Goal: Task Accomplishment & Management: Manage account settings

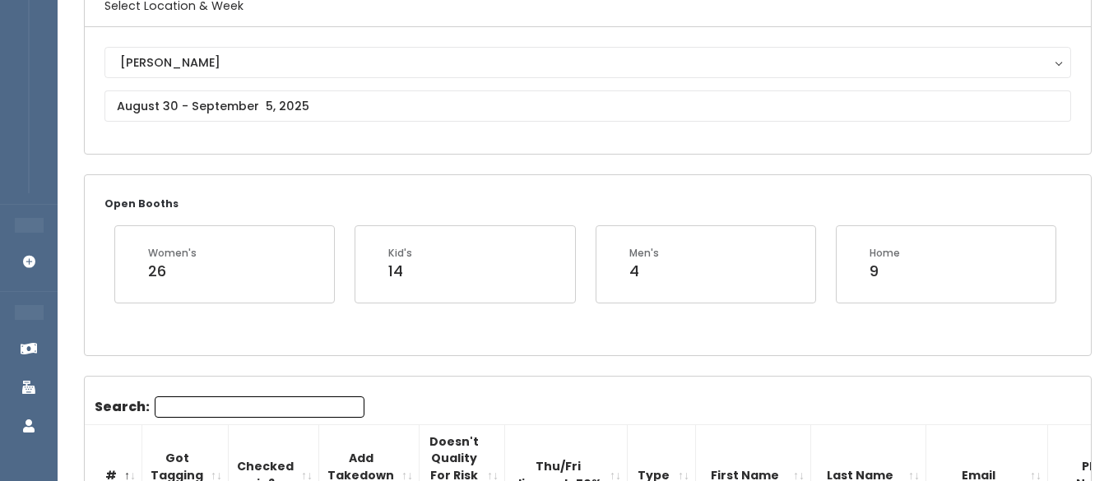
scroll to position [157, 0]
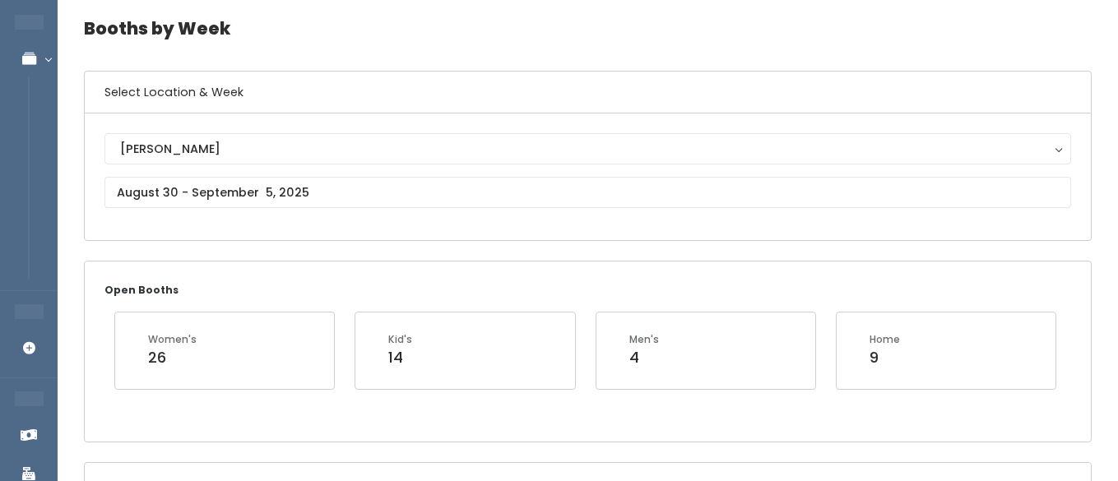
scroll to position [53, 0]
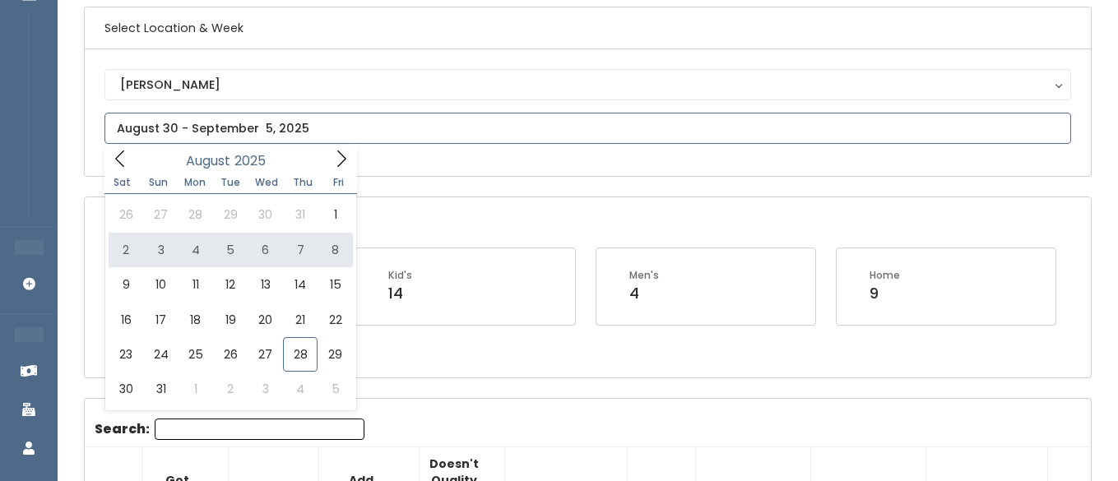
scroll to position [140, 0]
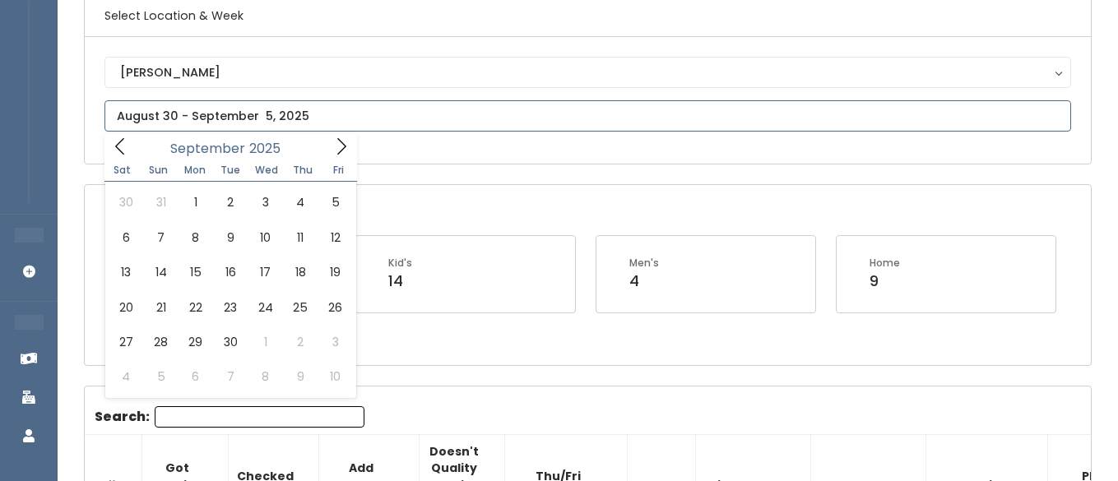
click at [334, 144] on icon at bounding box center [341, 146] width 18 height 18
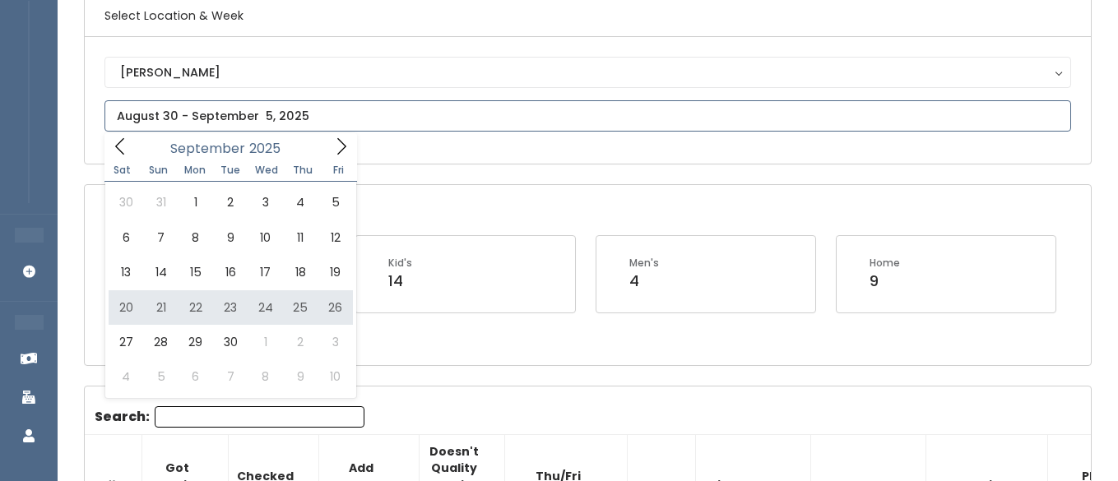
type input "[DATE] to [DATE]"
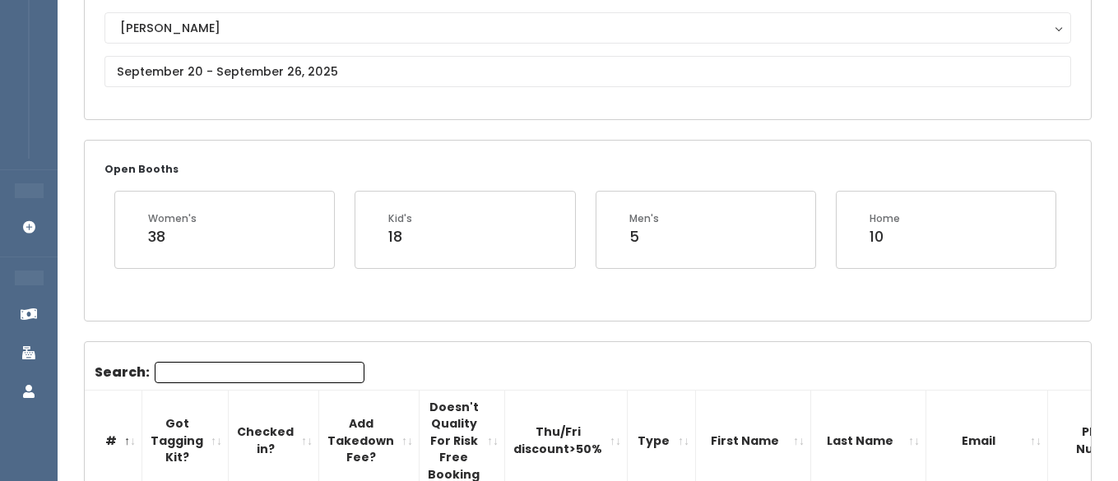
scroll to position [109, 0]
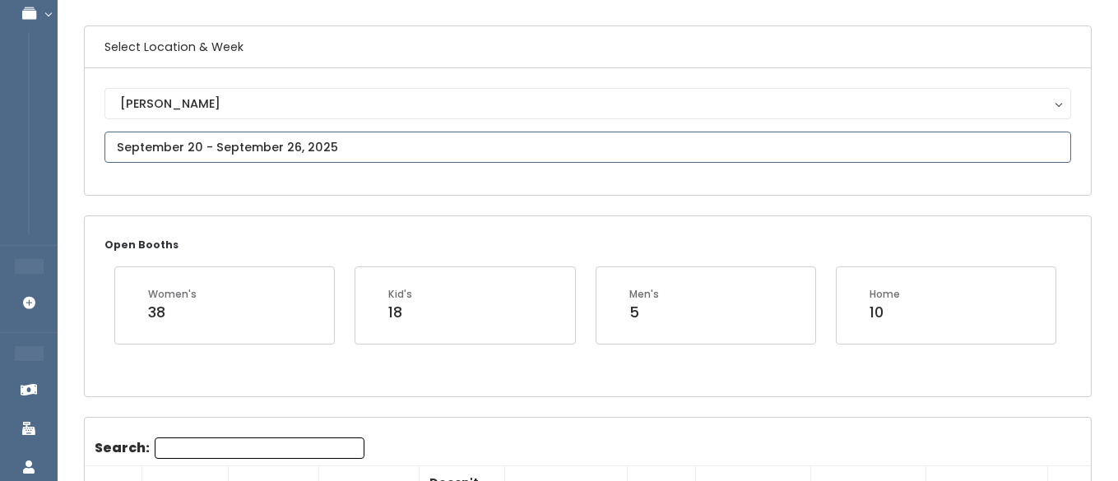
click at [307, 143] on input "text" at bounding box center [588, 147] width 967 height 31
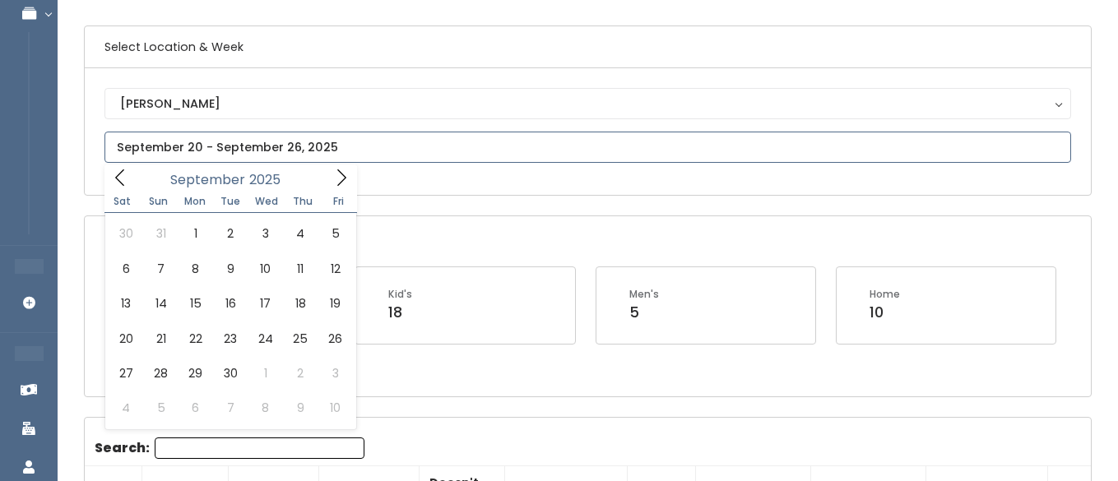
click at [337, 170] on icon at bounding box center [341, 178] width 18 height 18
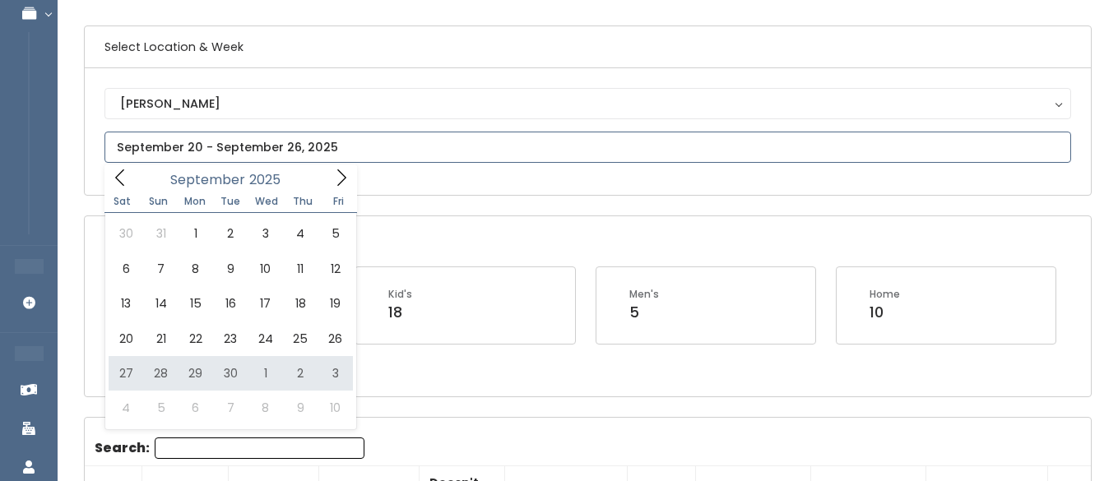
type input "September 27 to October 3"
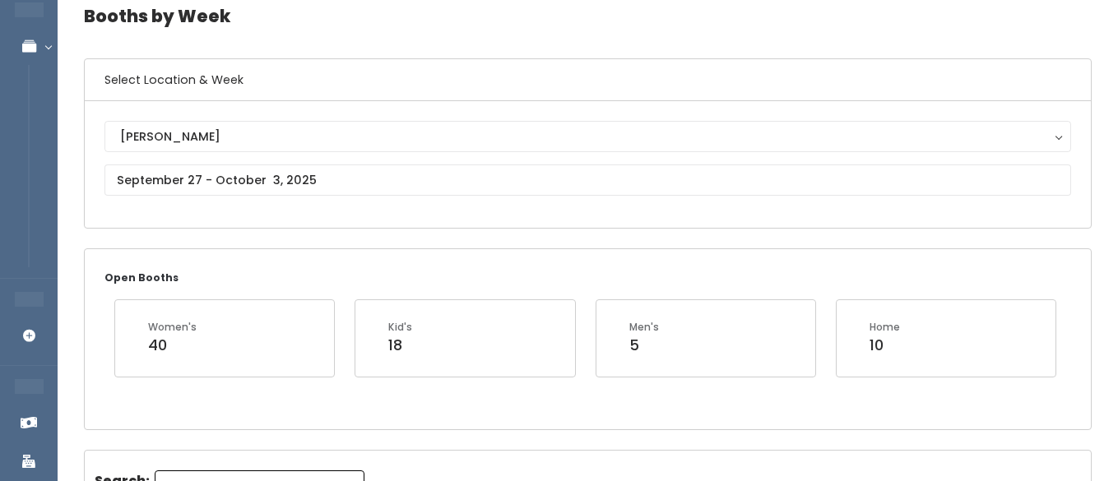
scroll to position [60, 0]
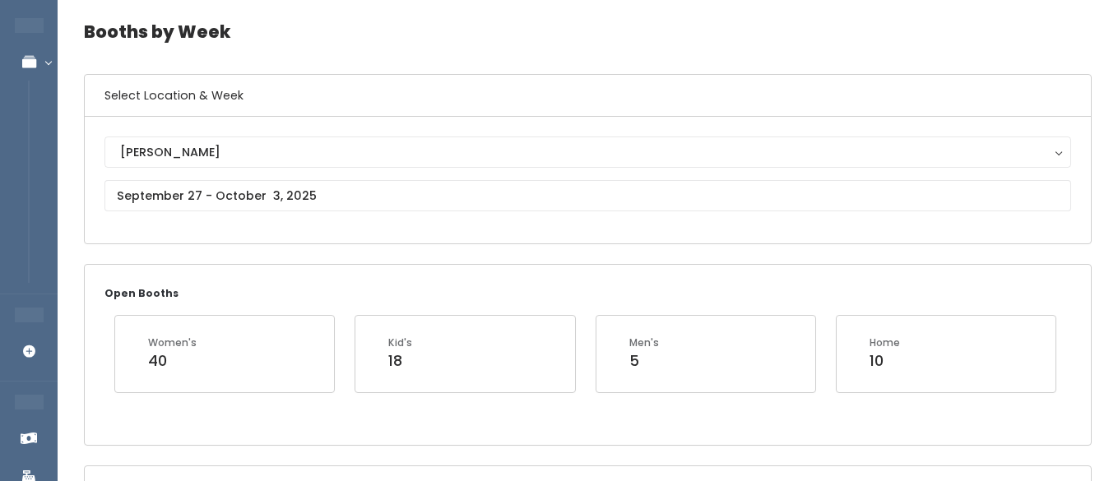
click at [274, 214] on div "Sandy Sandy" at bounding box center [588, 180] width 967 height 87
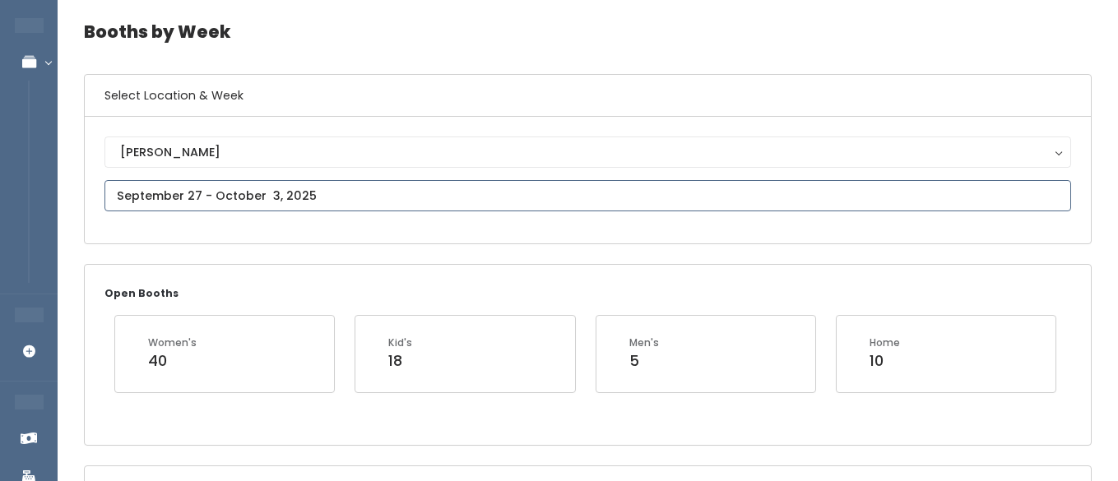
click at [276, 197] on input "text" at bounding box center [588, 195] width 967 height 31
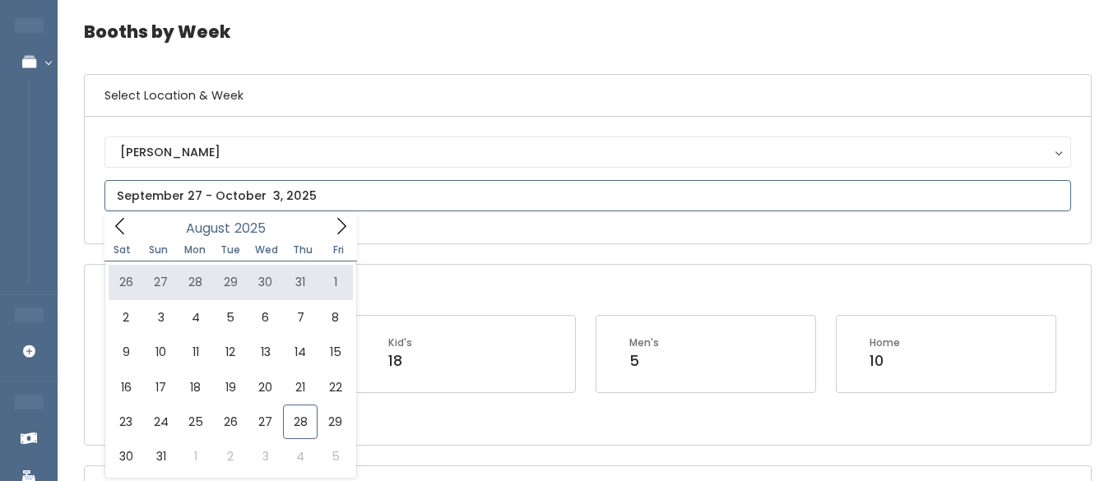
click at [346, 226] on icon at bounding box center [341, 226] width 18 height 18
click at [343, 228] on icon at bounding box center [341, 226] width 9 height 16
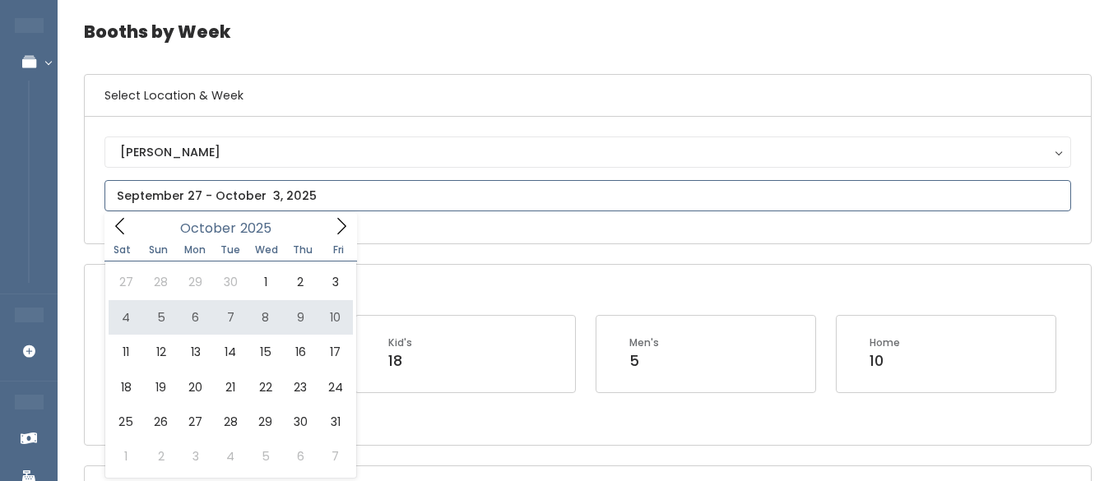
type input "October 4 to October 10"
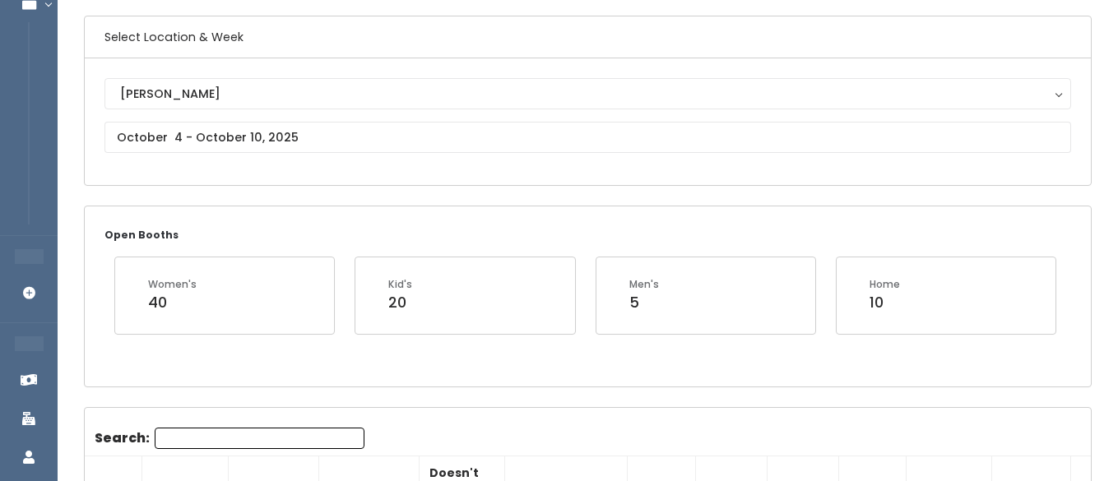
scroll to position [113, 0]
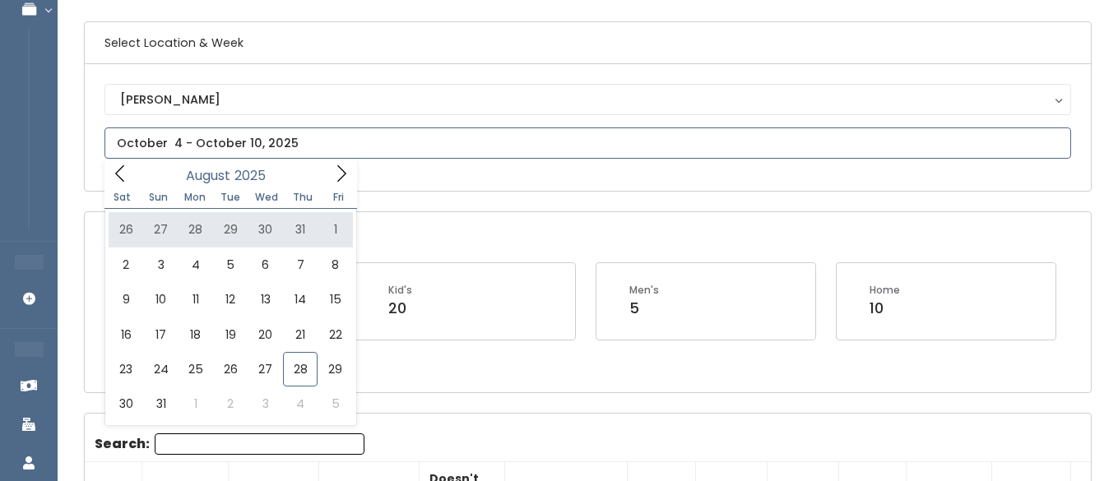
click at [351, 166] on span at bounding box center [341, 173] width 31 height 26
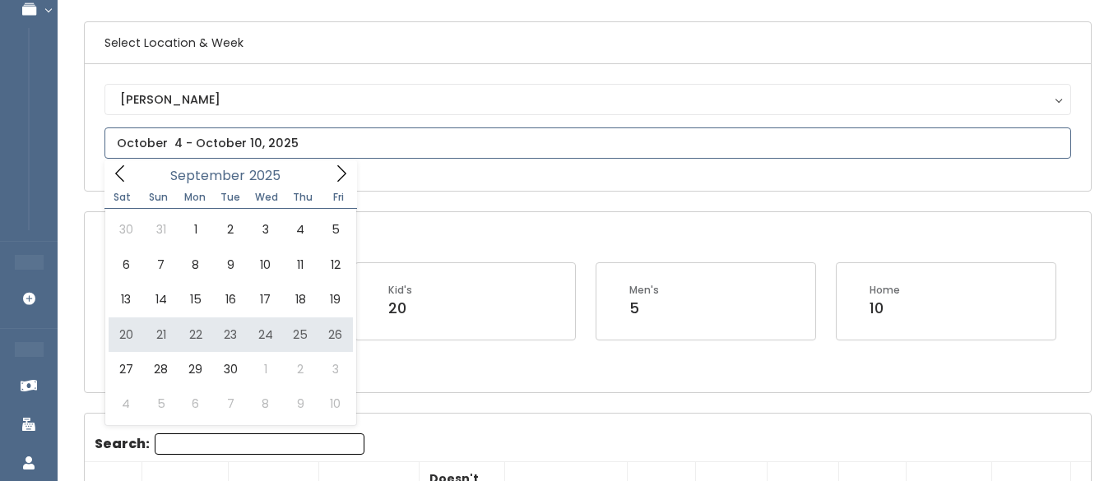
type input "September 20 to September 26"
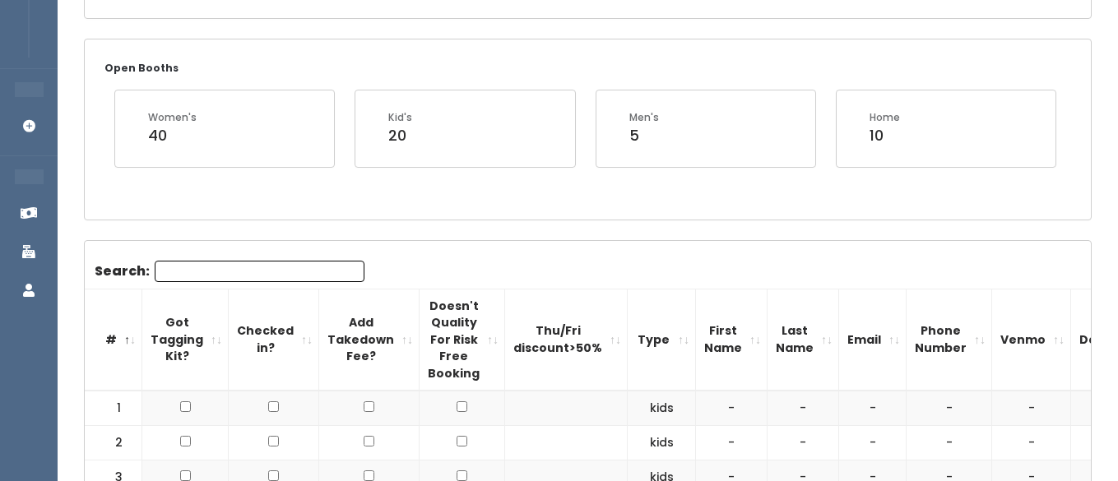
scroll to position [282, 0]
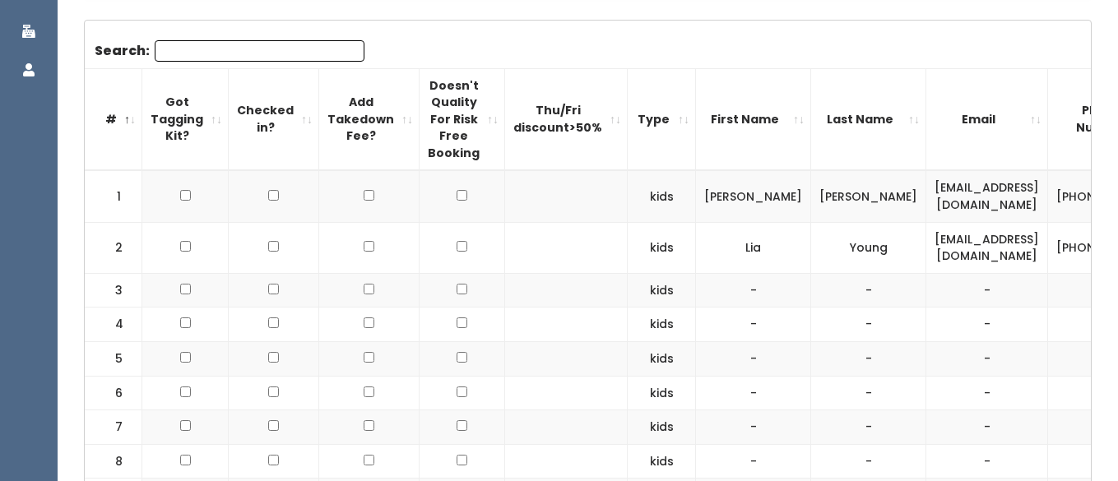
scroll to position [513, 0]
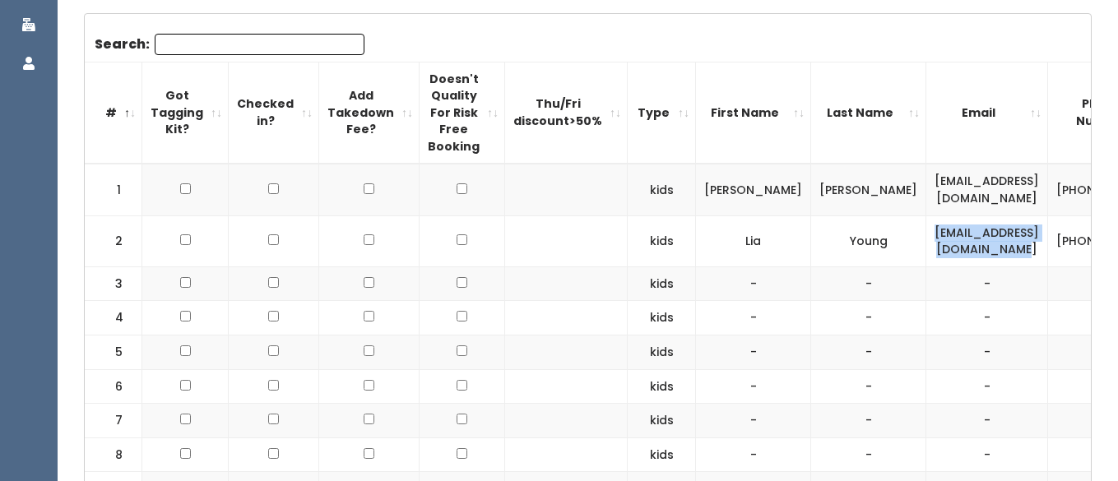
drag, startPoint x: 820, startPoint y: 263, endPoint x: 992, endPoint y: 272, distance: 172.2
click at [992, 267] on td "liachiarottiyoung@gmail.com" at bounding box center [988, 241] width 122 height 51
copy td "liachiarottiyoung@gmail.com"
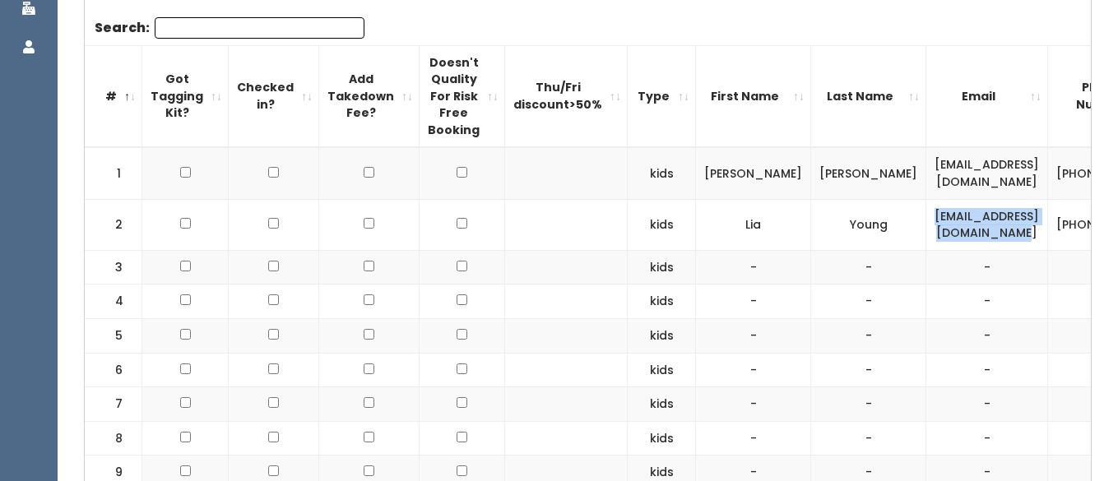
scroll to position [0, 0]
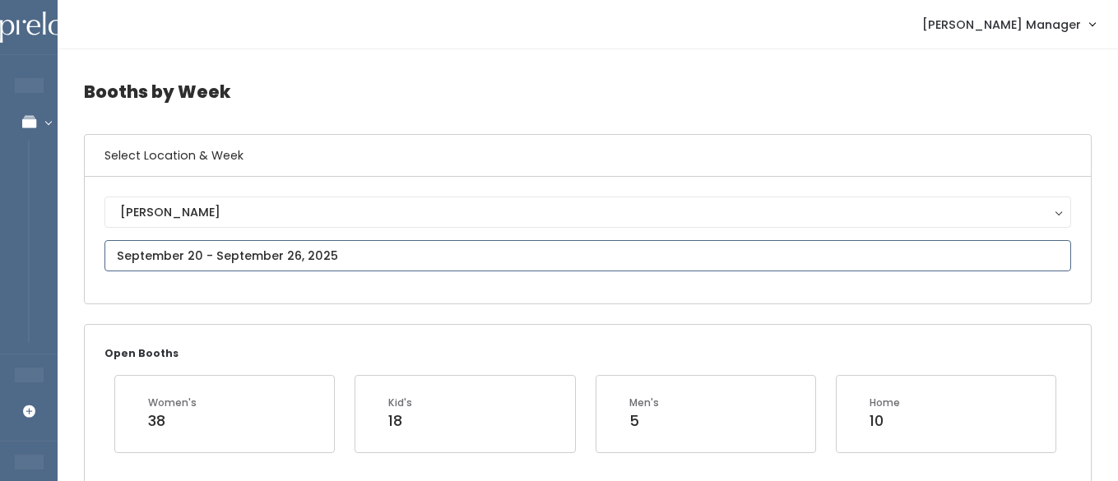
click at [179, 263] on input "text" at bounding box center [588, 255] width 967 height 31
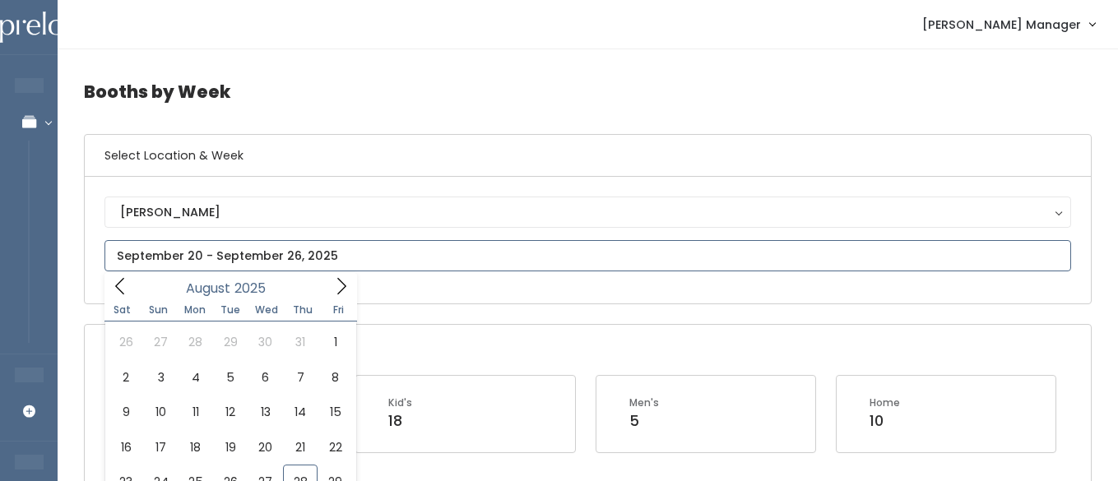
click at [337, 284] on icon at bounding box center [341, 286] width 18 height 18
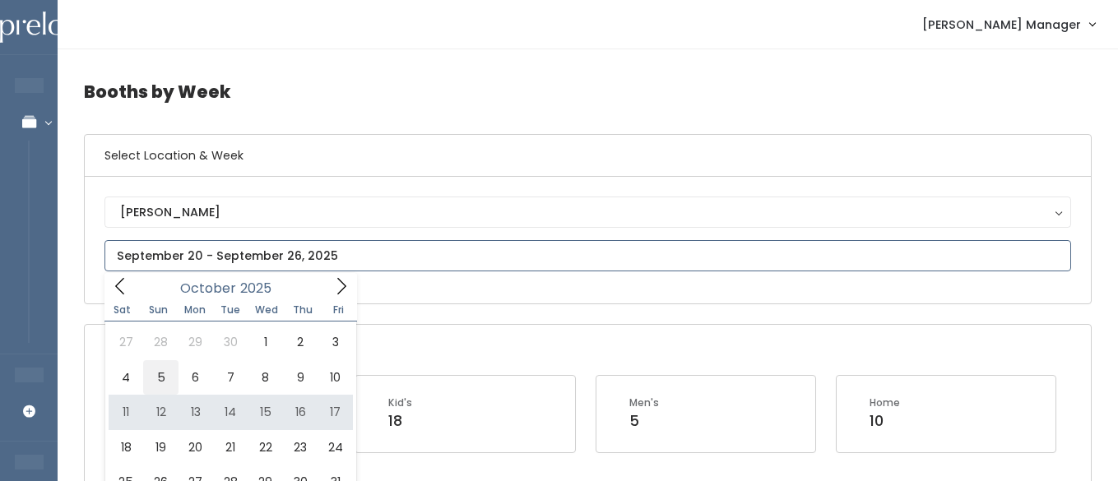
type input "October 4 to October 10"
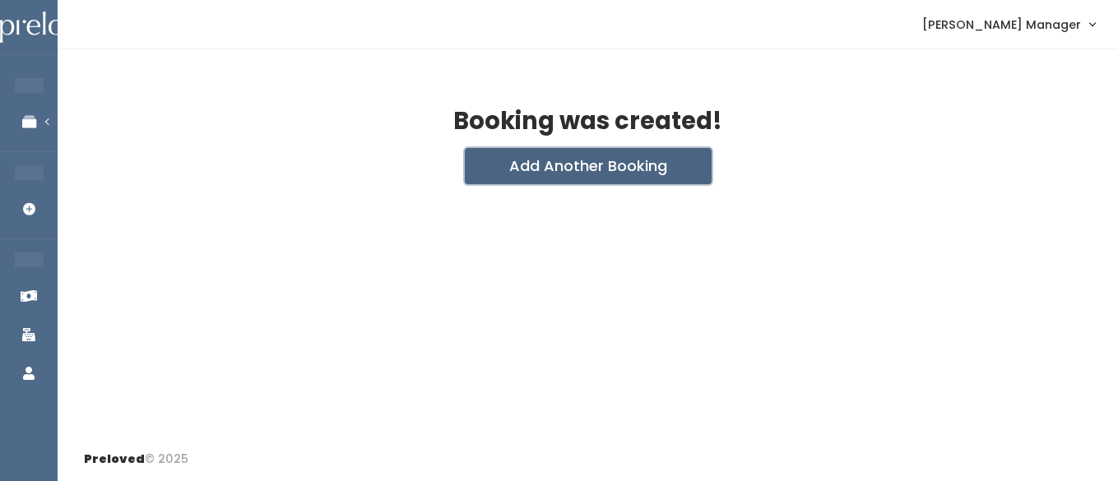
click at [494, 162] on button "Add Another Booking" at bounding box center [588, 166] width 247 height 36
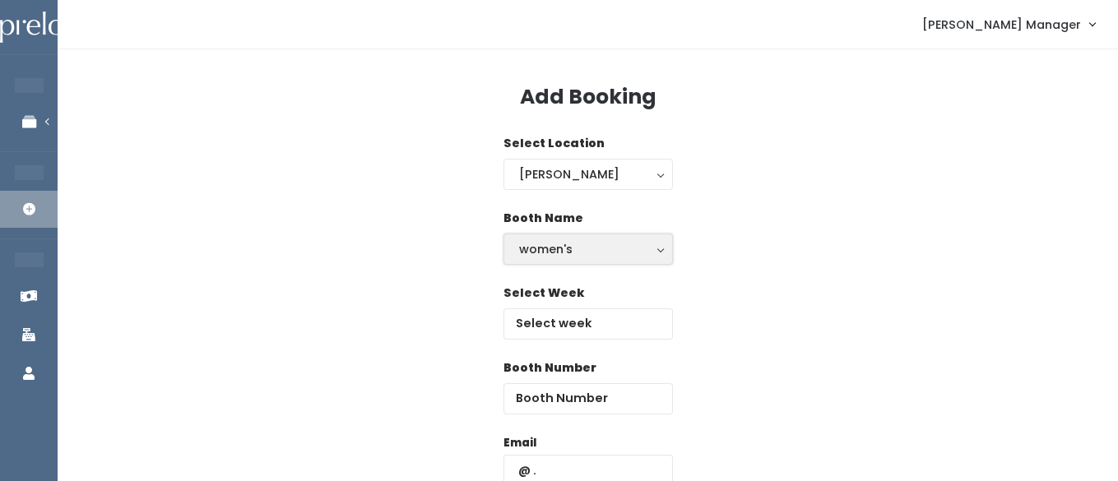
click at [551, 254] on div "women's" at bounding box center [588, 249] width 138 height 18
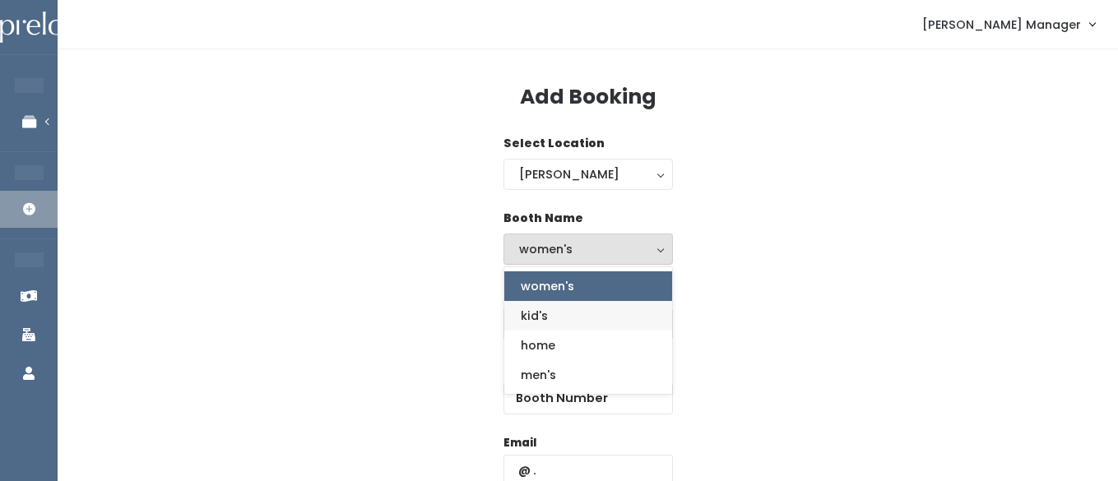
click at [549, 317] on link "kid's" at bounding box center [589, 316] width 168 height 30
select select "kids"
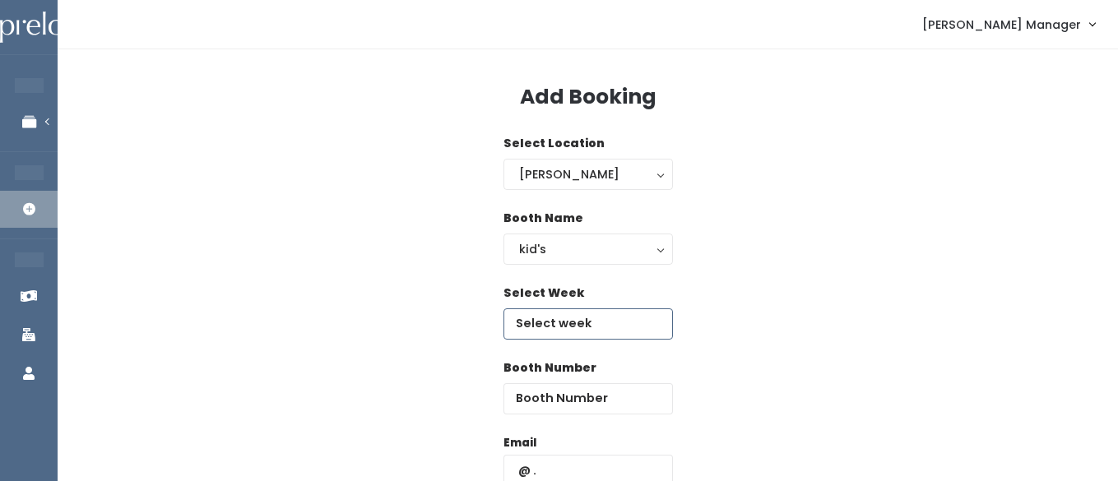
click at [562, 327] on input "text" at bounding box center [589, 324] width 170 height 31
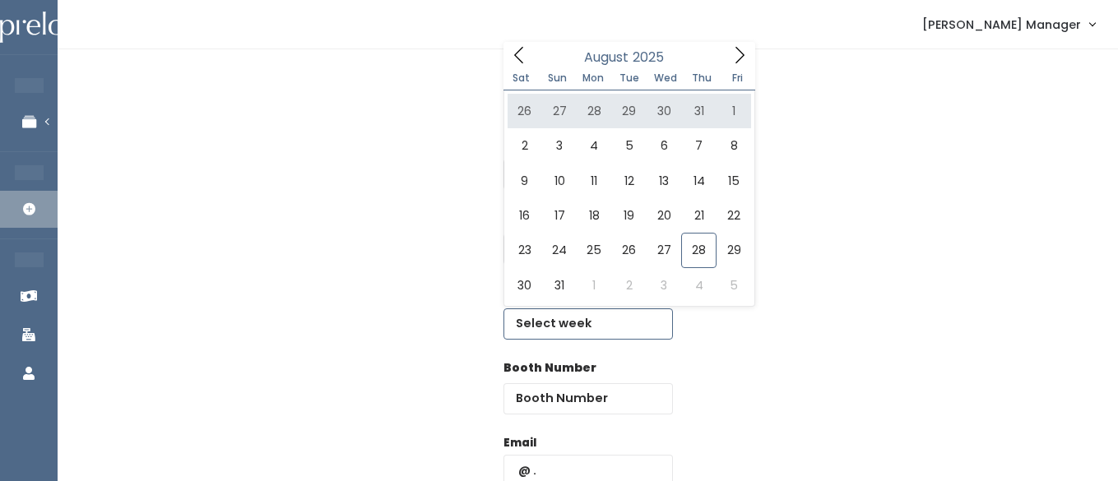
click at [742, 49] on icon at bounding box center [740, 55] width 18 height 18
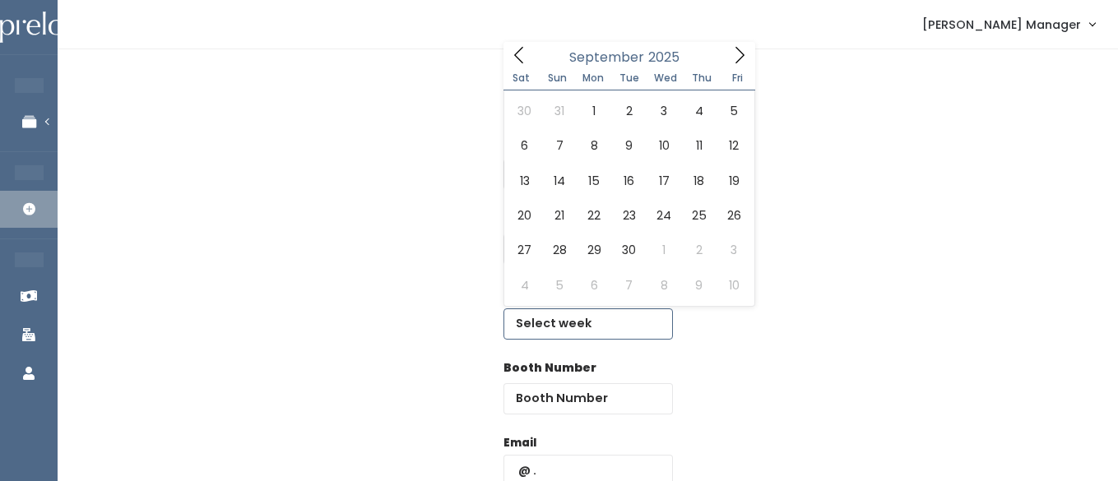
click at [742, 49] on icon at bounding box center [740, 55] width 18 height 18
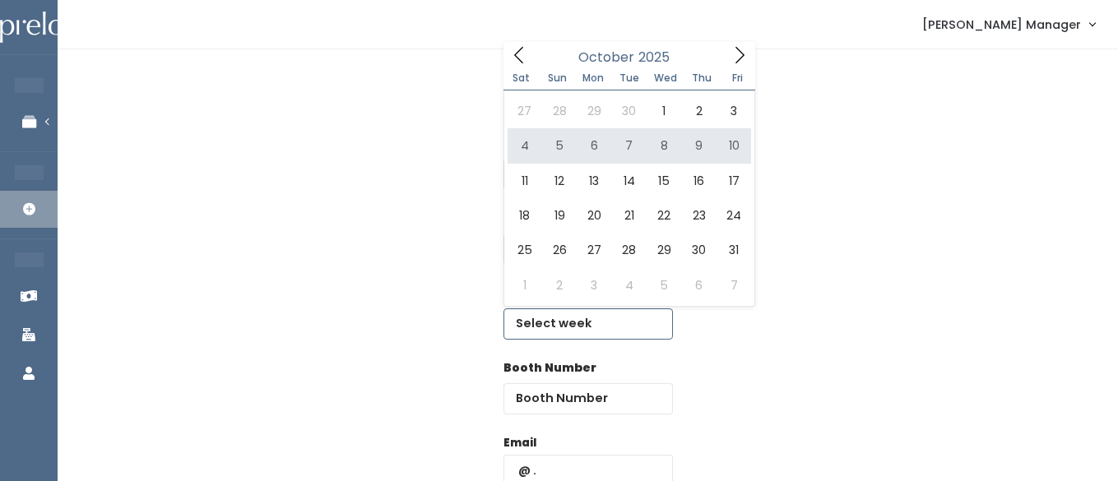
type input "October 4 to October 10"
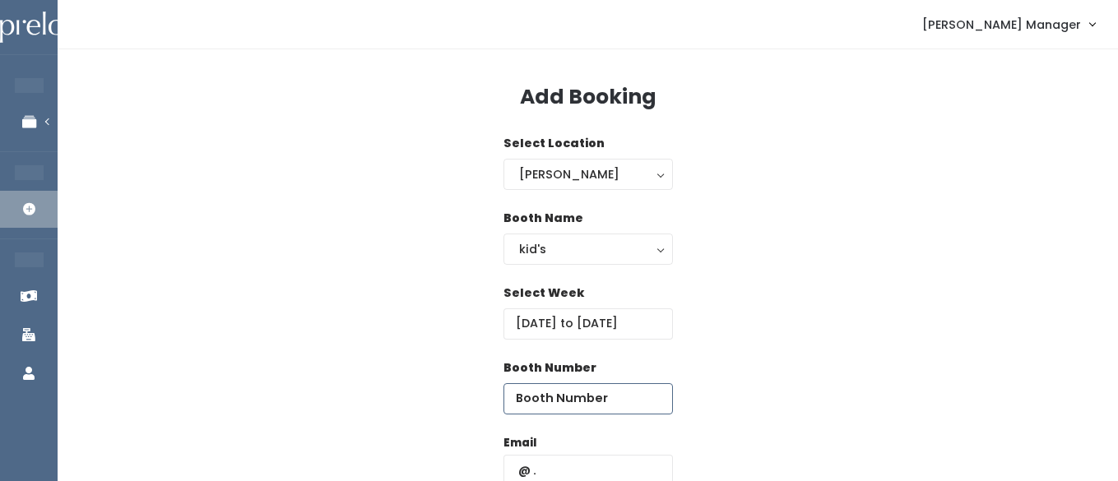
click at [595, 411] on input "number" at bounding box center [589, 399] width 170 height 31
type input "1"
click at [591, 466] on input "text" at bounding box center [589, 470] width 170 height 31
paste input "liachiarottiyoung@gmail.com"
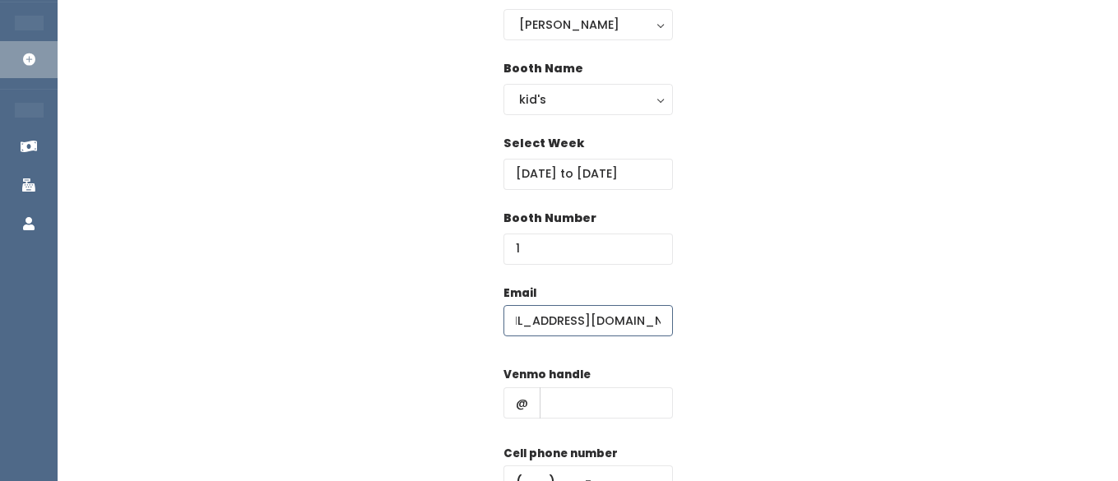
scroll to position [164, 0]
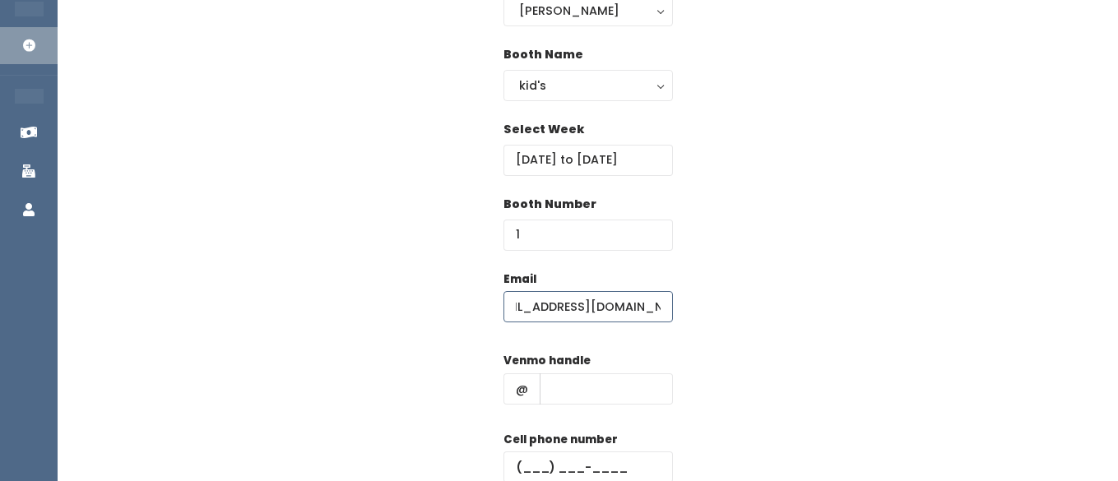
type input "liachiarottiyoung@gmail.com"
click at [574, 389] on input "text" at bounding box center [606, 389] width 133 height 31
type input "hhhh"
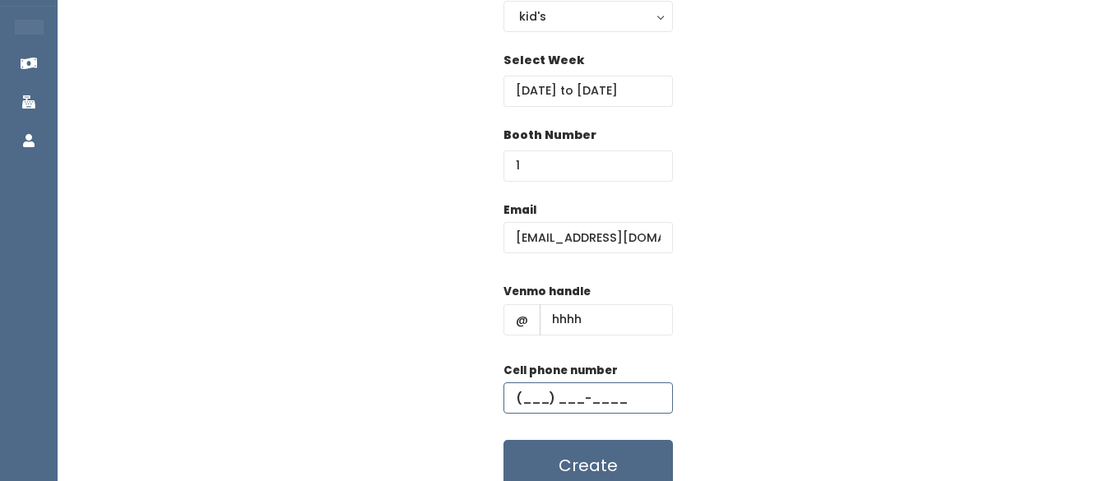
click at [572, 393] on input "text" at bounding box center [589, 398] width 170 height 31
type input "(555) 555-5555"
click at [580, 456] on button "Create" at bounding box center [589, 465] width 170 height 51
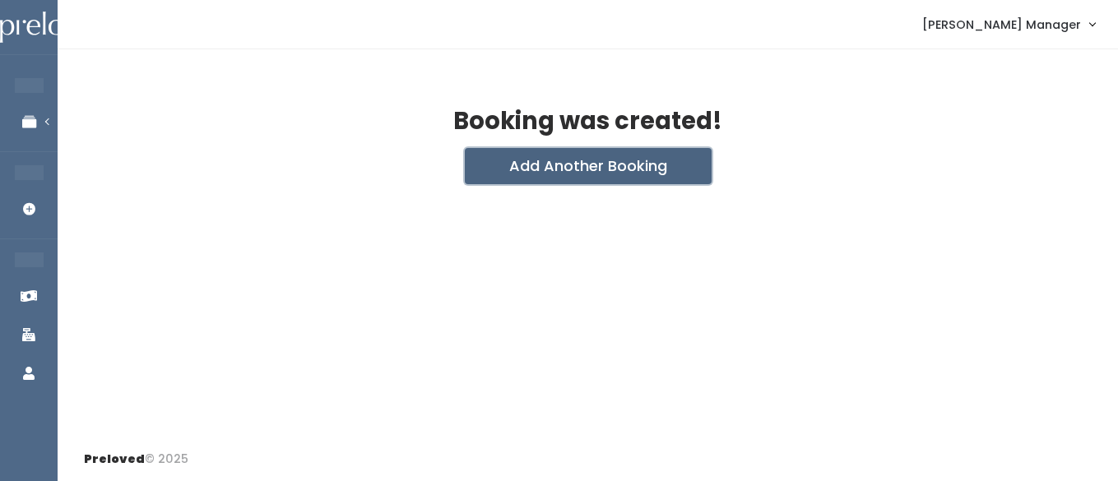
click at [565, 181] on button "Add Another Booking" at bounding box center [588, 166] width 247 height 36
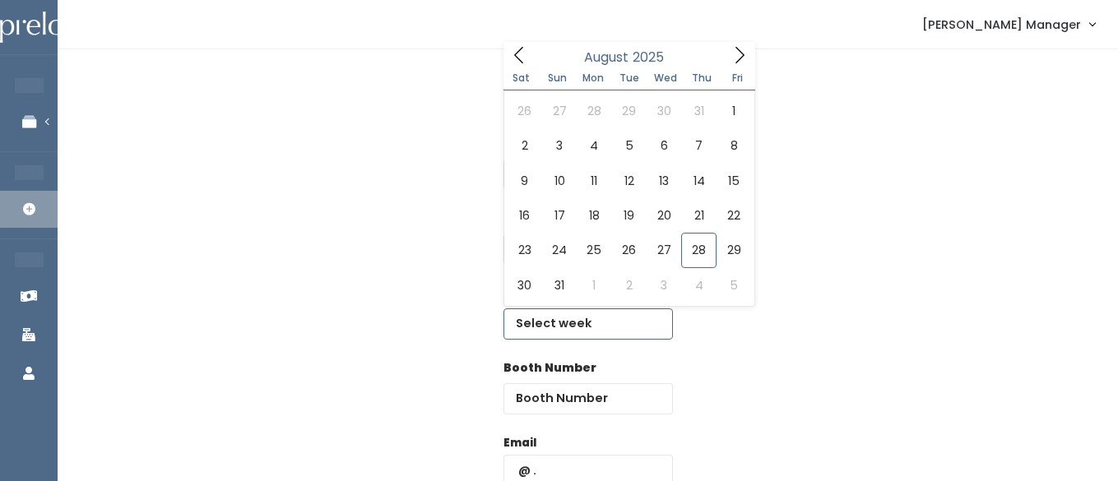
click at [554, 312] on input "text" at bounding box center [589, 324] width 170 height 31
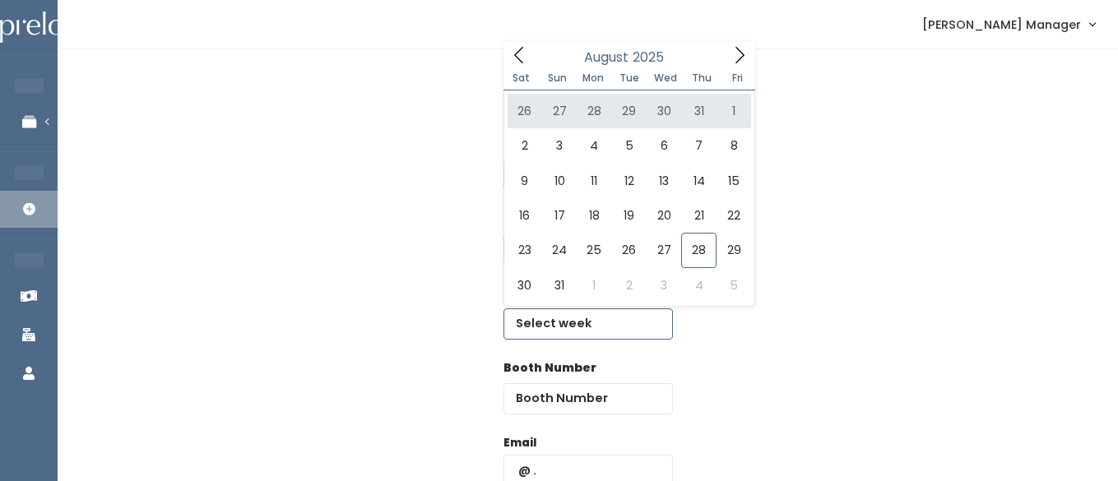
click at [741, 56] on icon at bounding box center [740, 55] width 18 height 18
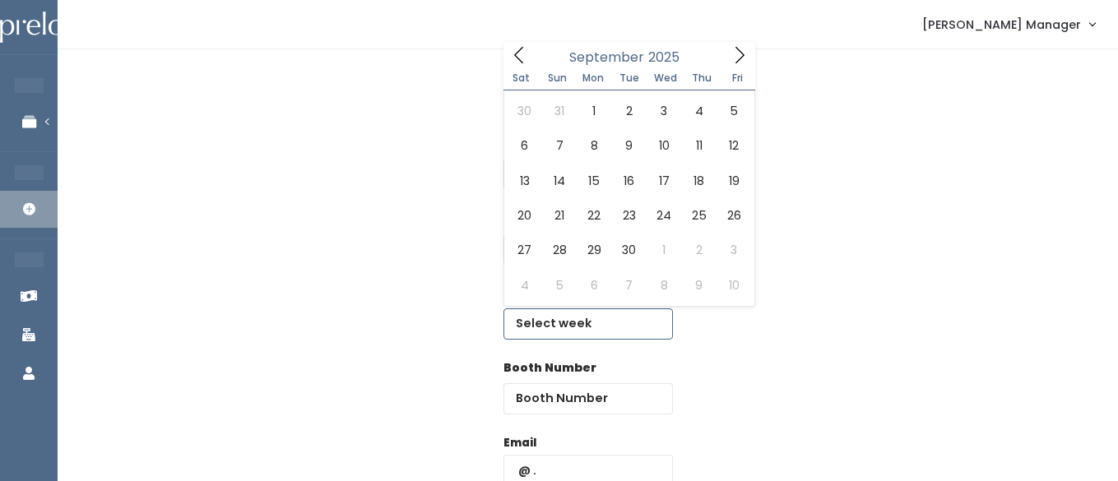
click at [741, 56] on icon at bounding box center [740, 55] width 18 height 18
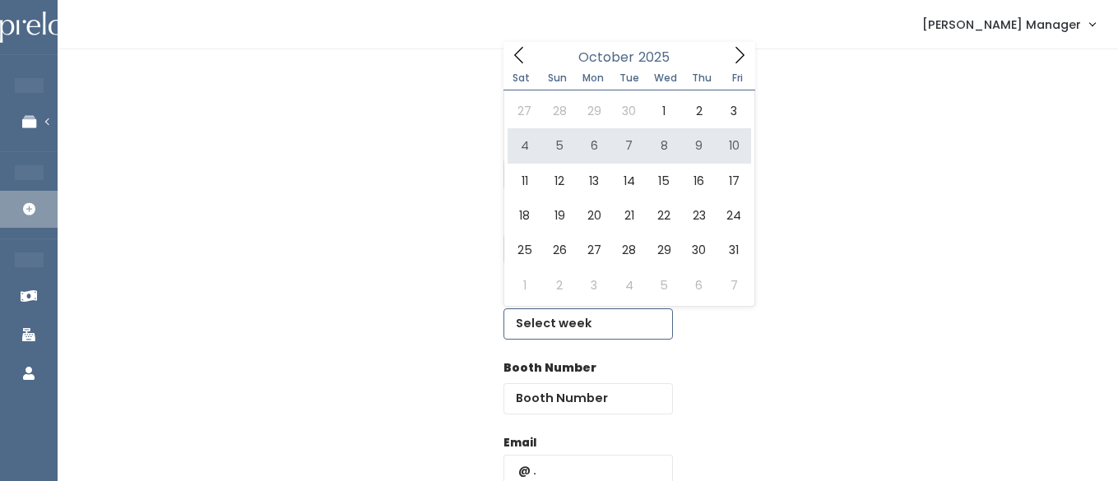
type input "October 4 to October 10"
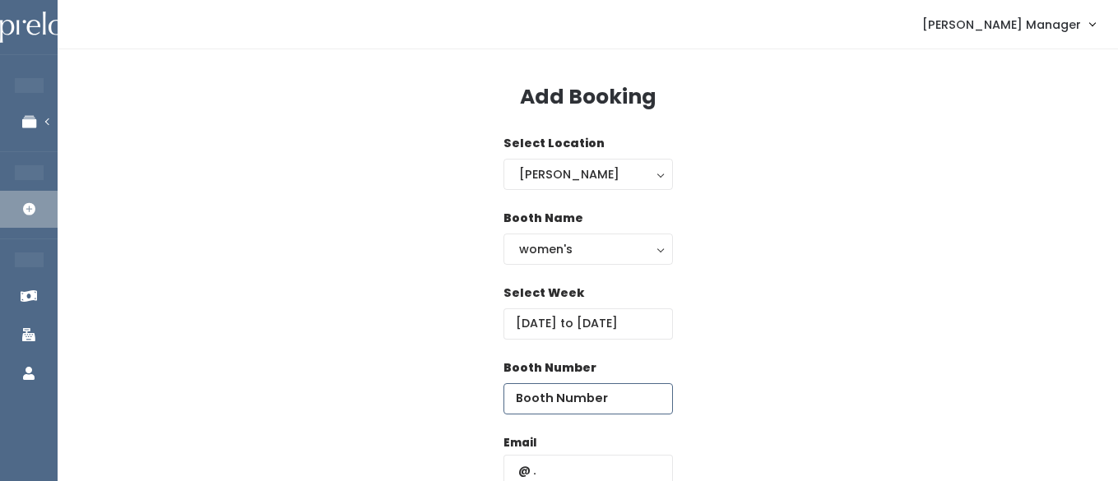
click at [616, 397] on input "number" at bounding box center [589, 399] width 170 height 31
type input "33"
click at [568, 473] on input "text" at bounding box center [589, 470] width 170 height 31
paste input "liachiarottiyoung@gmail.com"
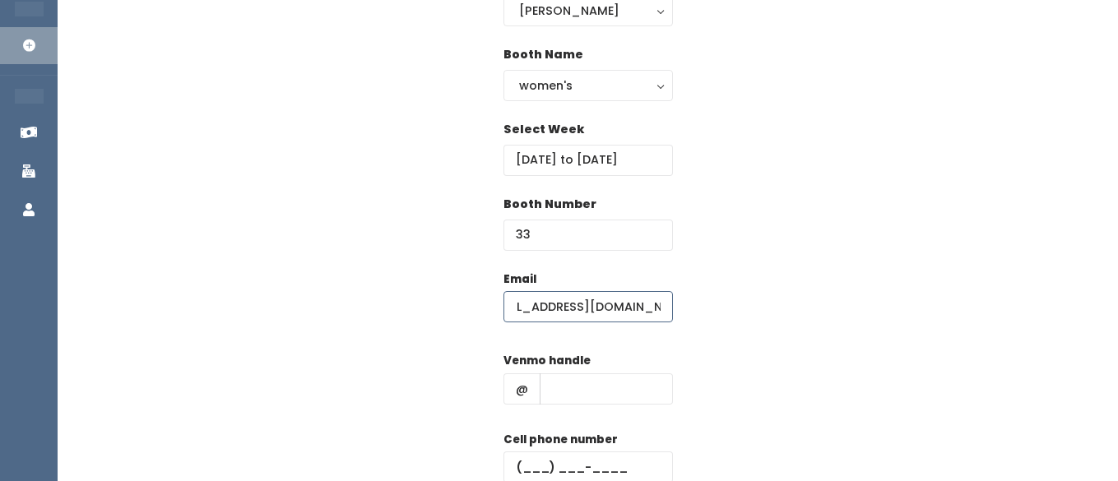
scroll to position [174, 0]
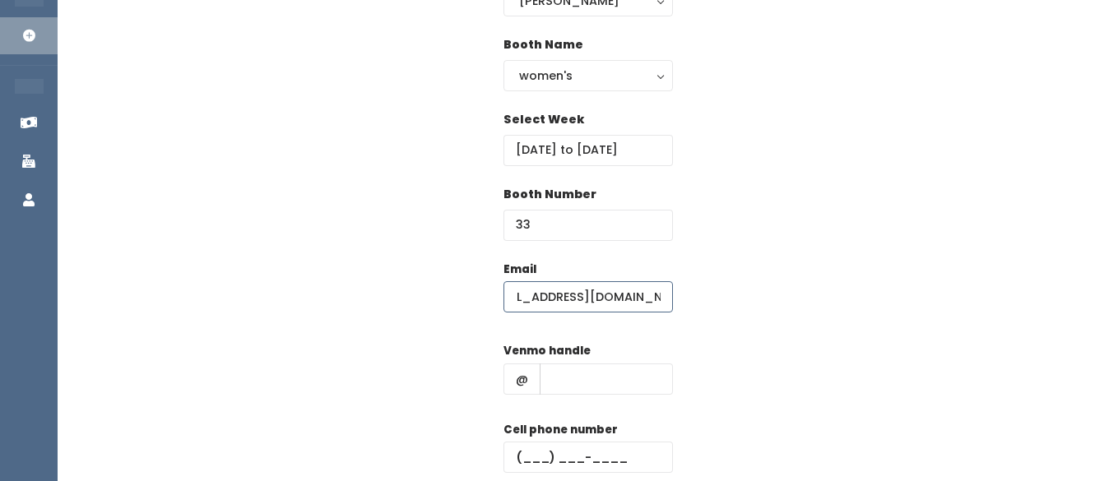
type input "liachiarottiyoung@gmail.com"
click at [601, 393] on input "text" at bounding box center [606, 379] width 133 height 31
type input "hhhh"
click at [551, 462] on input "text" at bounding box center [589, 457] width 170 height 31
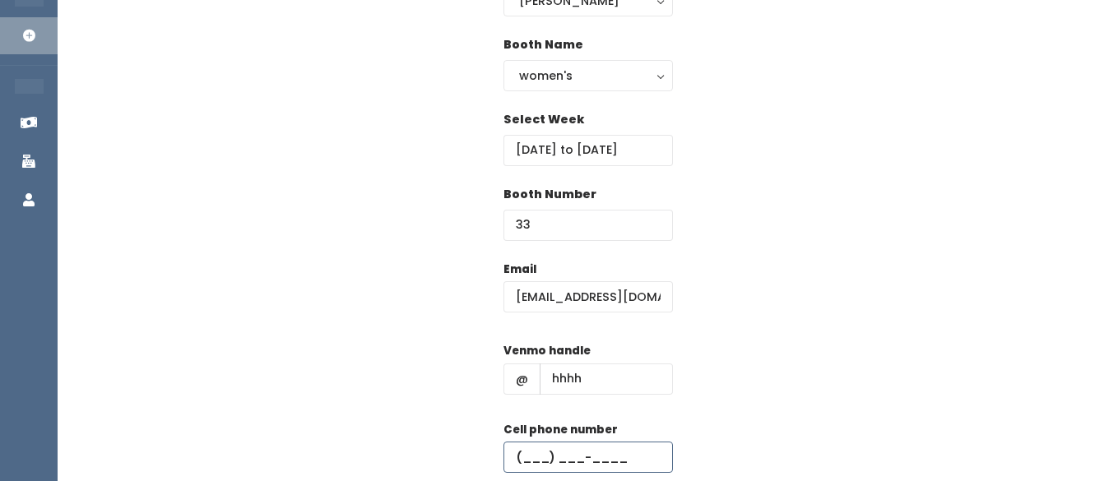
type input "(555) 555-5555"
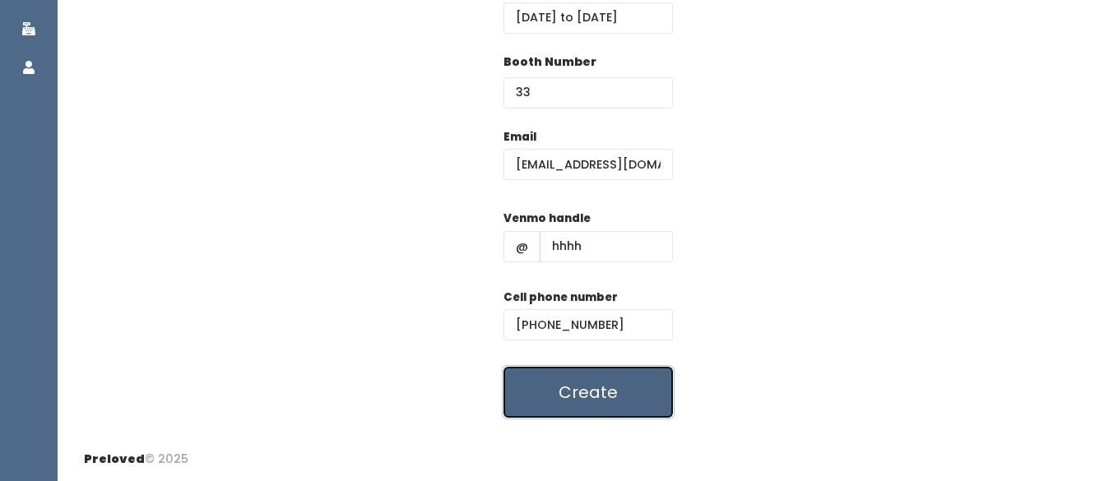
click at [594, 390] on button "Create" at bounding box center [589, 392] width 170 height 51
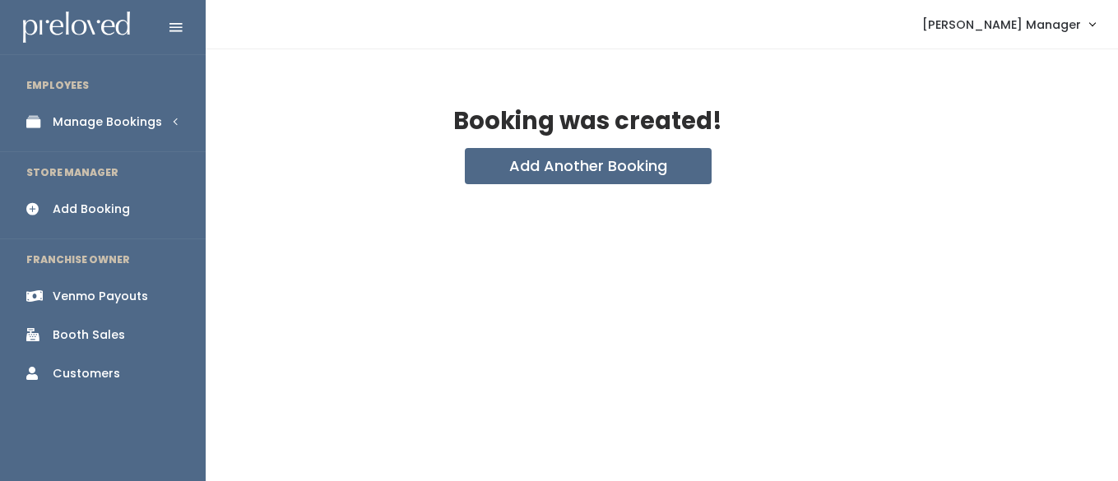
click at [84, 340] on div "Booth Sales" at bounding box center [89, 335] width 72 height 17
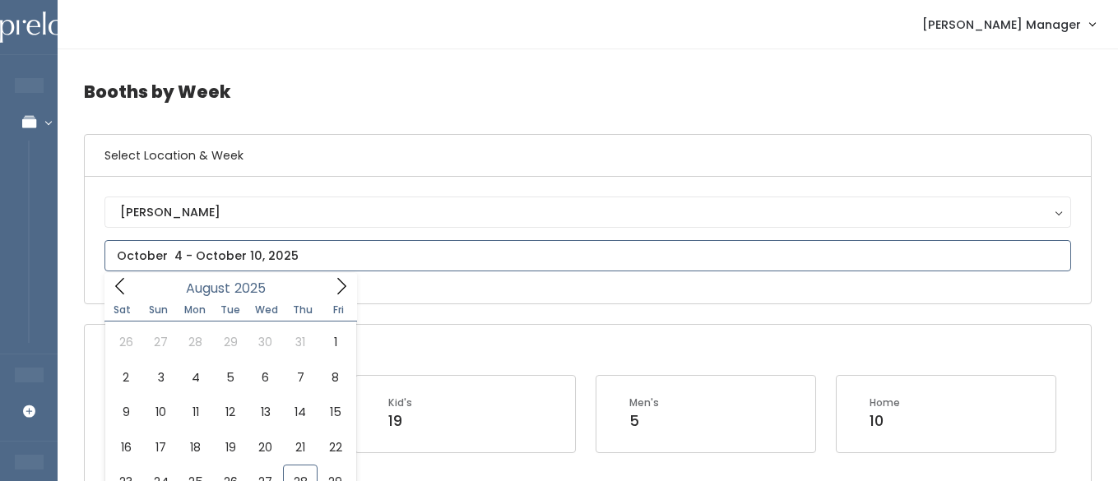
click at [207, 252] on input "text" at bounding box center [588, 255] width 967 height 31
click at [328, 283] on span at bounding box center [341, 286] width 31 height 26
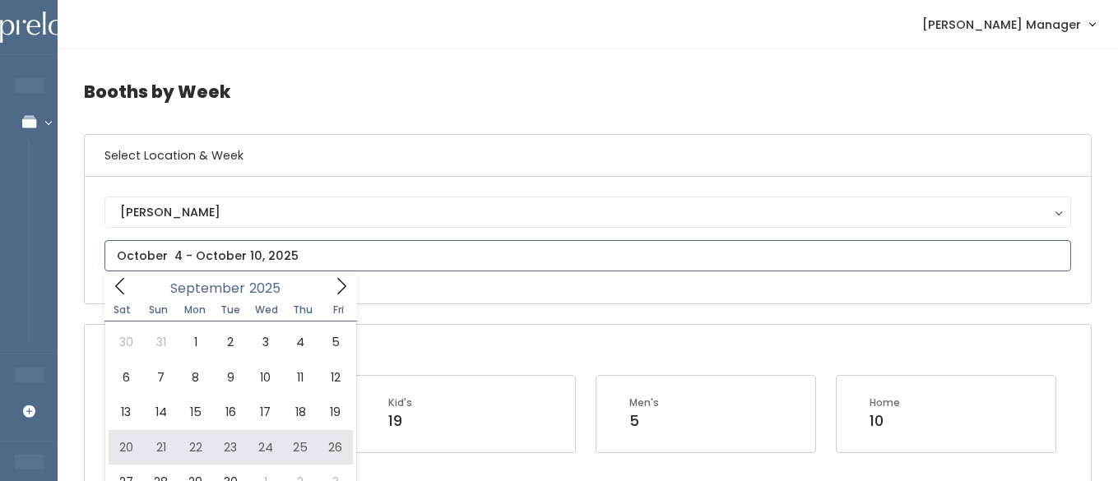
type input "September 20 to September 26"
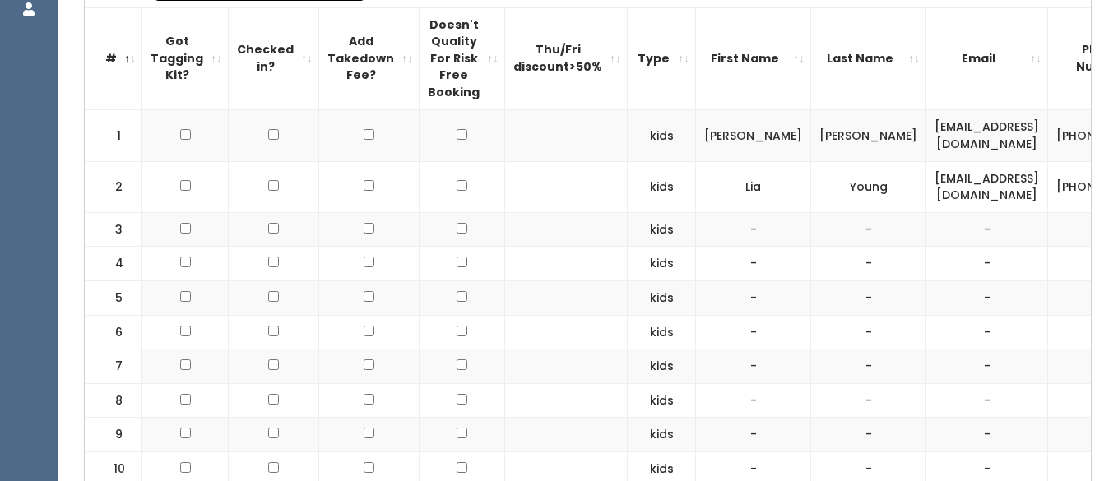
scroll to position [0, 137]
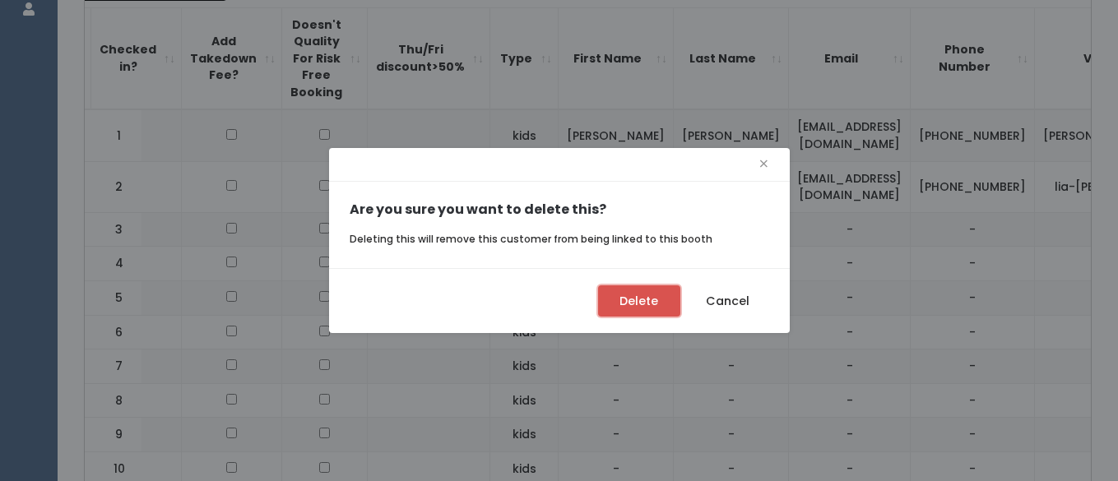
click at [644, 305] on button "Delete" at bounding box center [639, 301] width 82 height 31
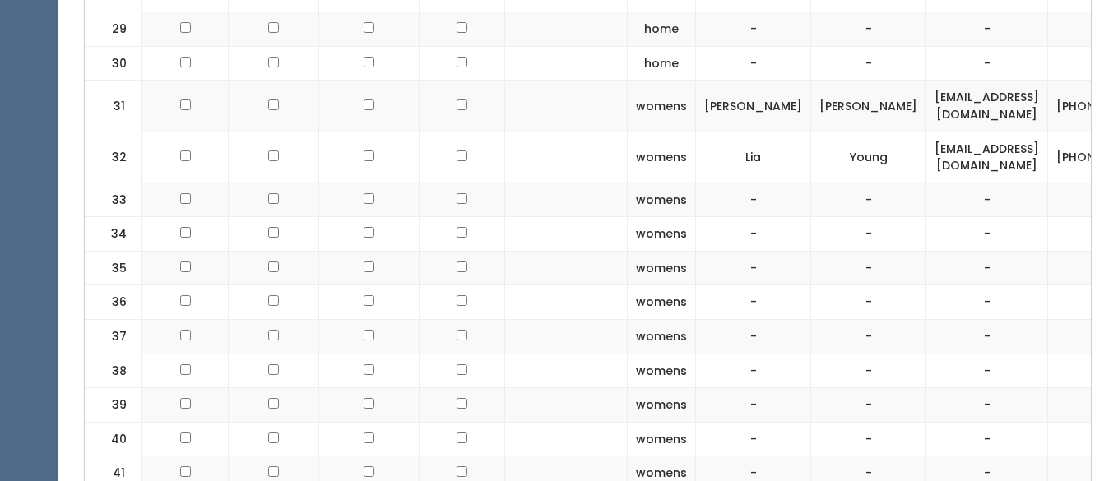
scroll to position [0, 137]
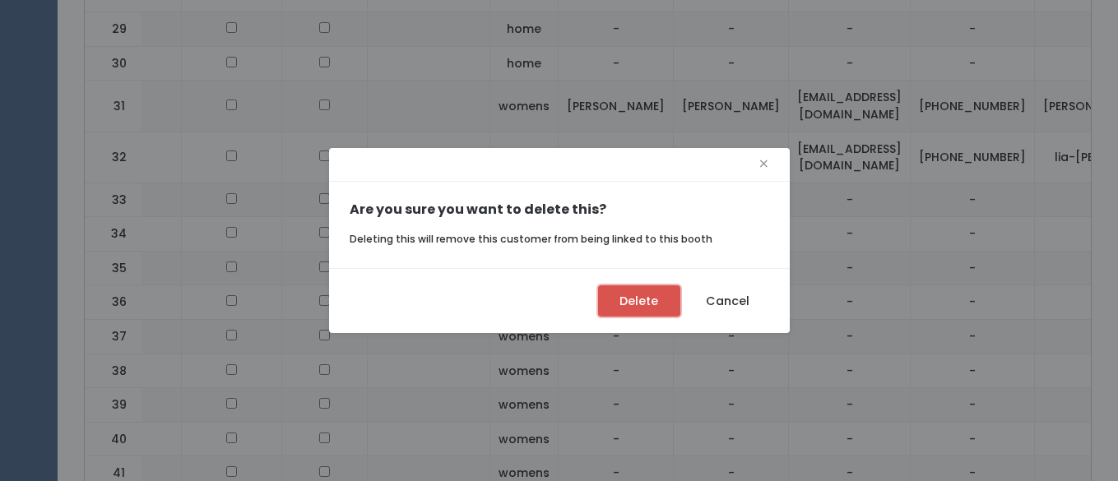
click at [648, 300] on button "Delete" at bounding box center [639, 301] width 82 height 31
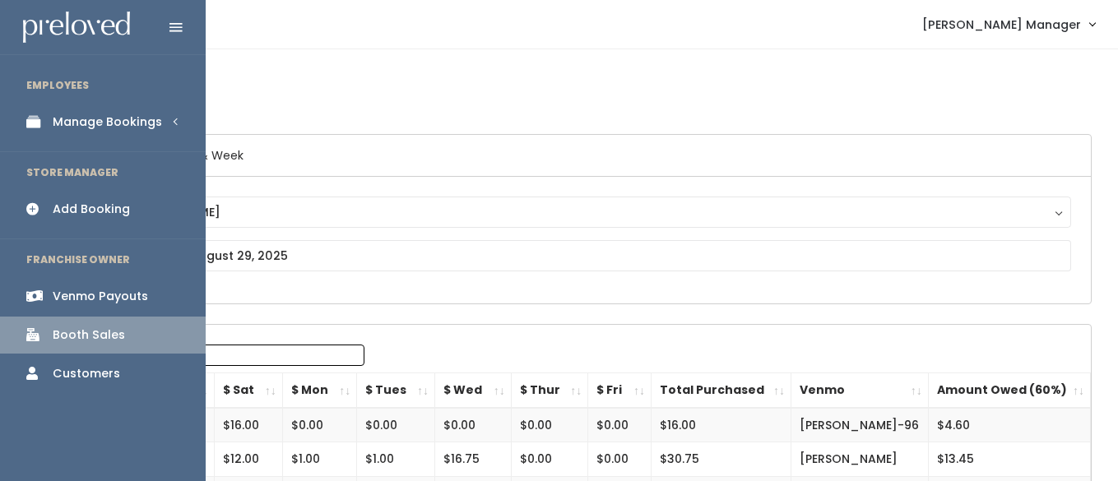
click at [70, 129] on div "Manage Bookings" at bounding box center [107, 122] width 109 height 17
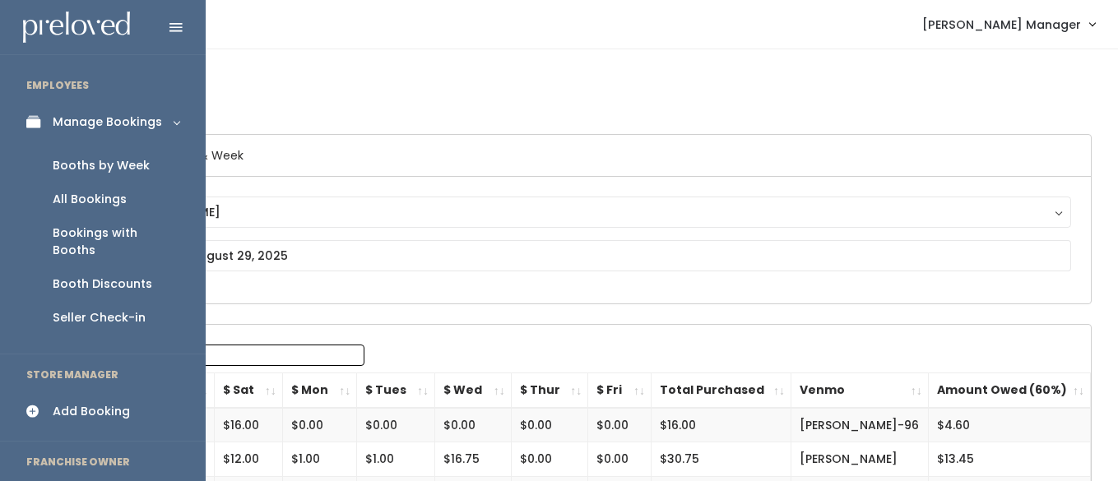
click at [74, 162] on div "Booths by Week" at bounding box center [101, 165] width 97 height 17
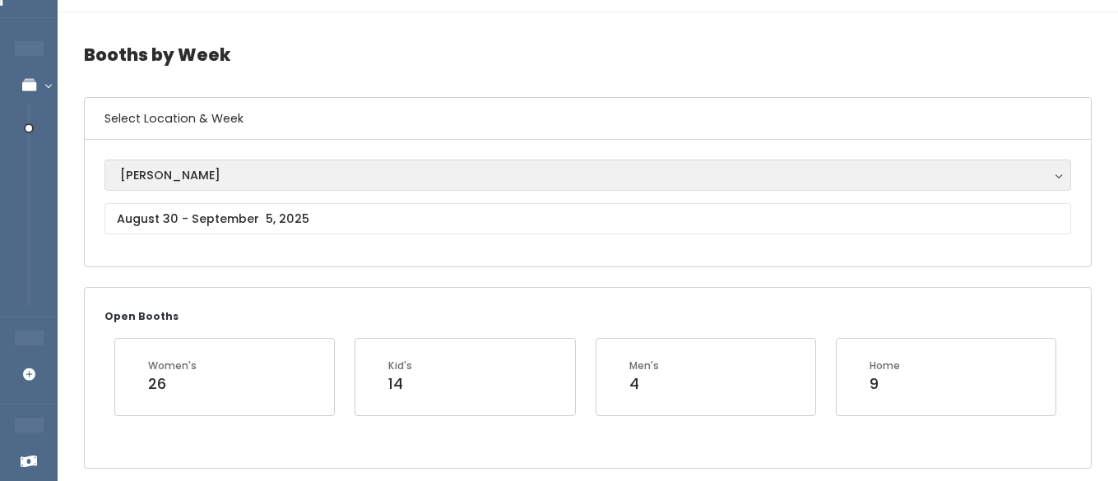
scroll to position [29, 0]
